Goal: Information Seeking & Learning: Learn about a topic

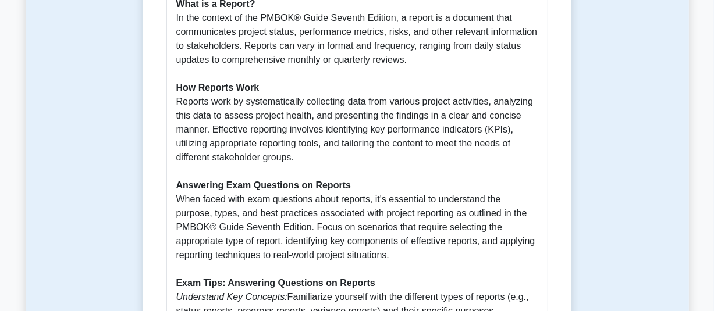
scroll to position [60, 0]
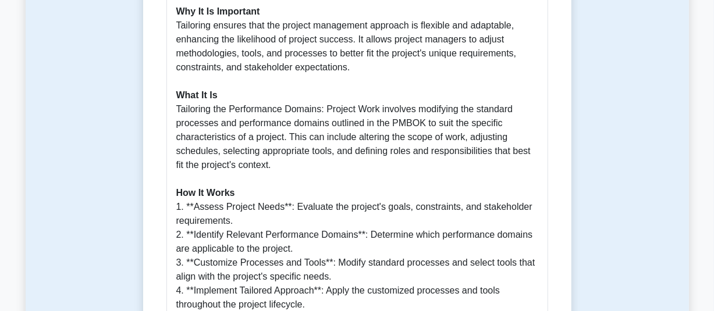
scroll to position [814, 0]
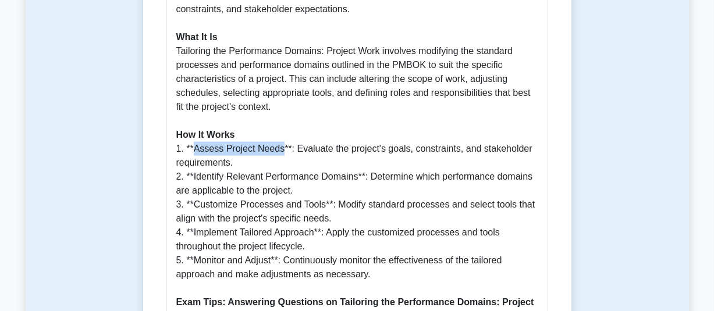
drag, startPoint x: 193, startPoint y: 151, endPoint x: 279, endPoint y: 155, distance: 85.6
click at [279, 155] on p "Introduction Tailoring the Performance Domains: Project Work is a crucial aspec…" at bounding box center [357, 191] width 362 height 656
copy p "Assess Project Needs"
click at [355, 111] on p "Introduction Tailoring the Performance Domains: Project Work is a crucial aspec…" at bounding box center [357, 191] width 362 height 656
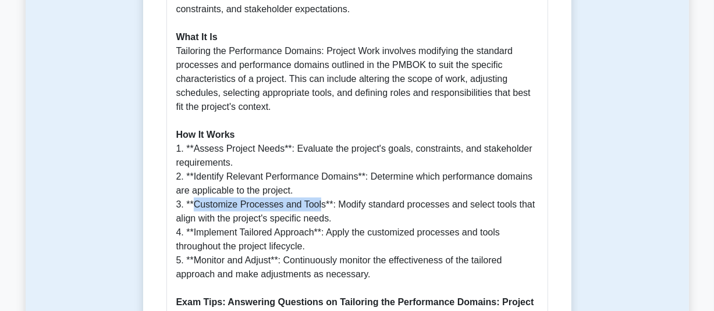
drag, startPoint x: 193, startPoint y: 205, endPoint x: 316, endPoint y: 211, distance: 122.9
click at [316, 211] on p "Introduction Tailoring the Performance Domains: Project Work is a crucial aspec…" at bounding box center [357, 191] width 362 height 656
copy p "Customize Processes and Tool"
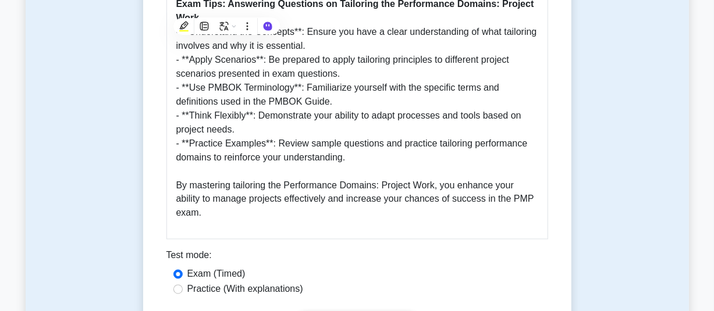
scroll to position [1163, 0]
